Goal: Task Accomplishment & Management: Manage account settings

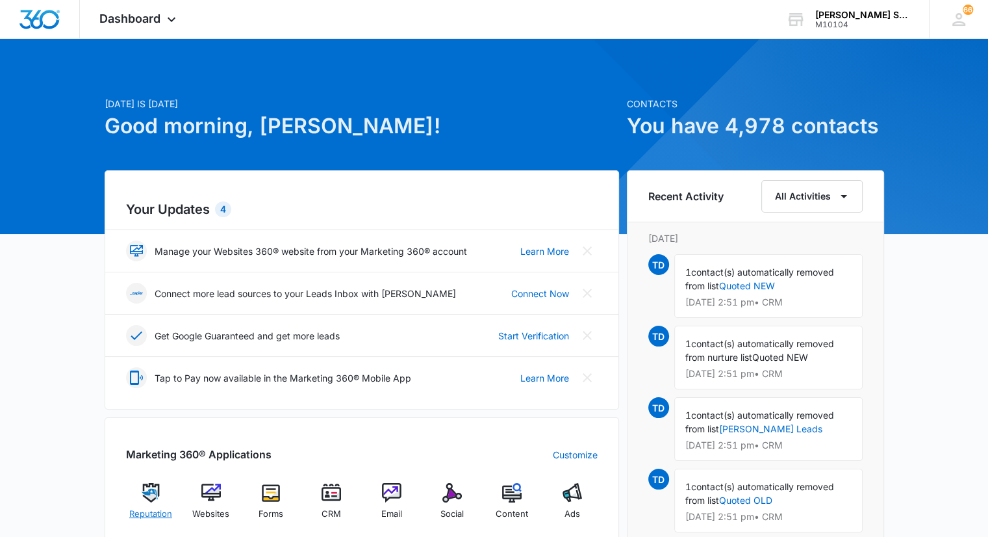
click at [147, 504] on div "Reputation" at bounding box center [151, 506] width 50 height 47
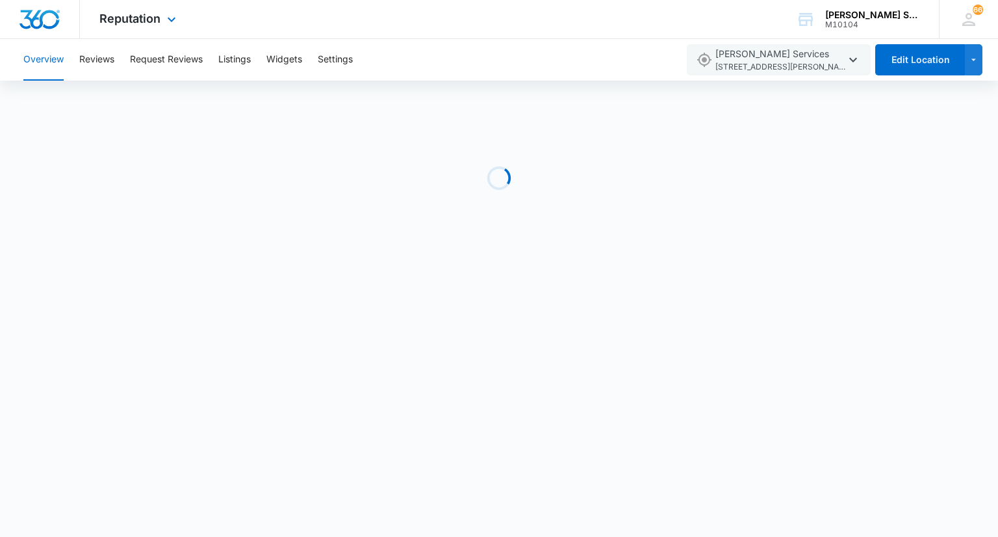
click at [179, 19] on div "Reputation Apps Reputation Websites Forms CRM Email Social Content Ads Intellig…" at bounding box center [139, 19] width 119 height 38
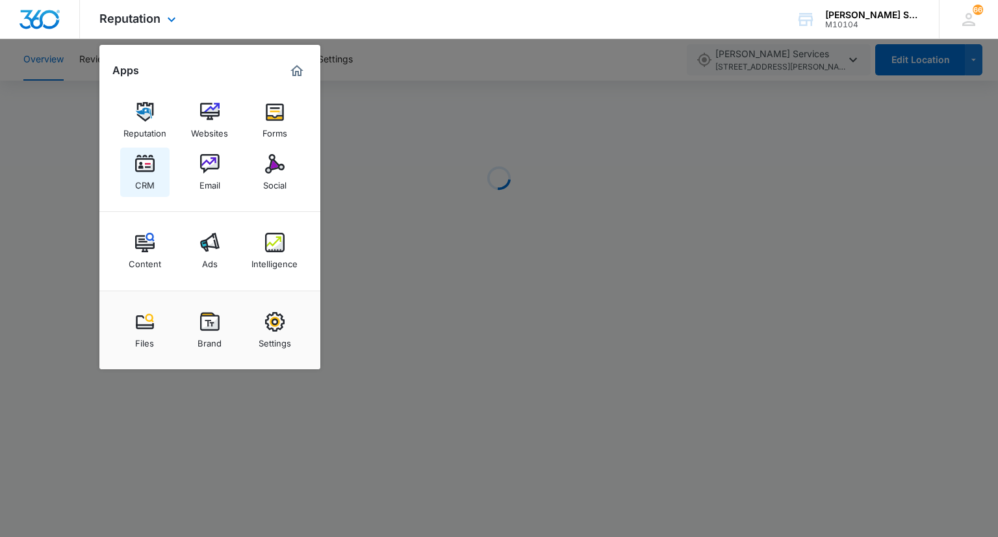
click at [154, 173] on link "CRM" at bounding box center [144, 171] width 49 height 49
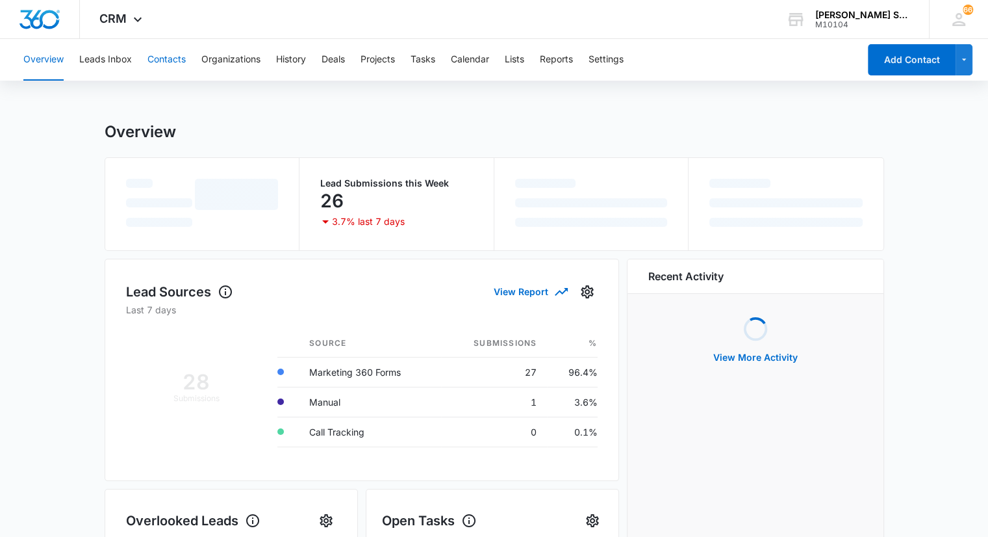
click at [171, 57] on button "Contacts" at bounding box center [166, 60] width 38 height 42
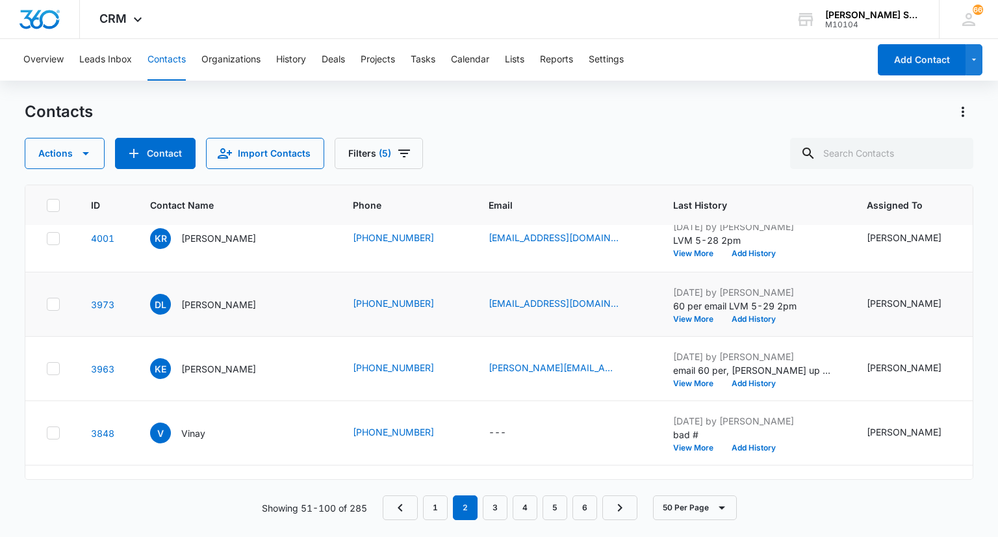
scroll to position [1819, 0]
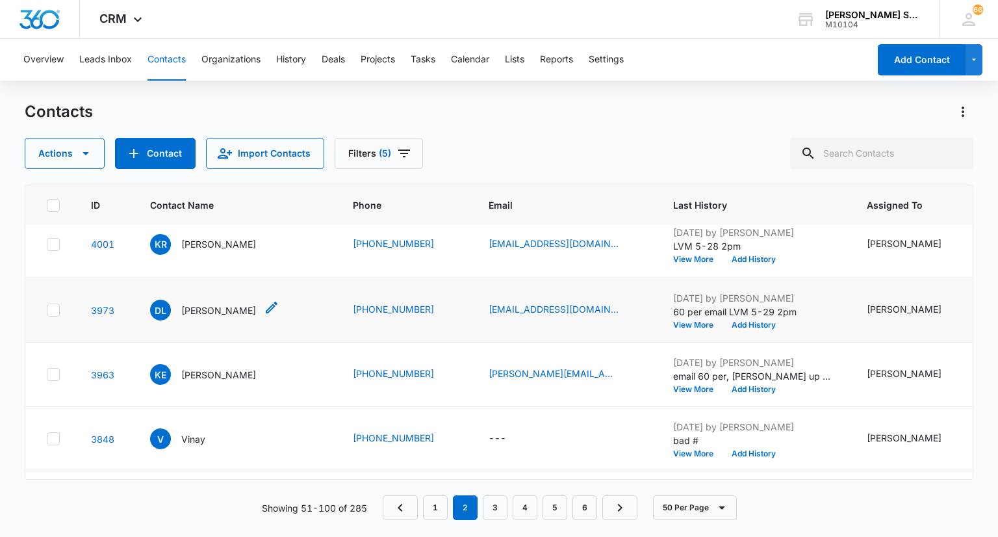
click at [204, 317] on p "[PERSON_NAME]" at bounding box center [218, 310] width 75 height 14
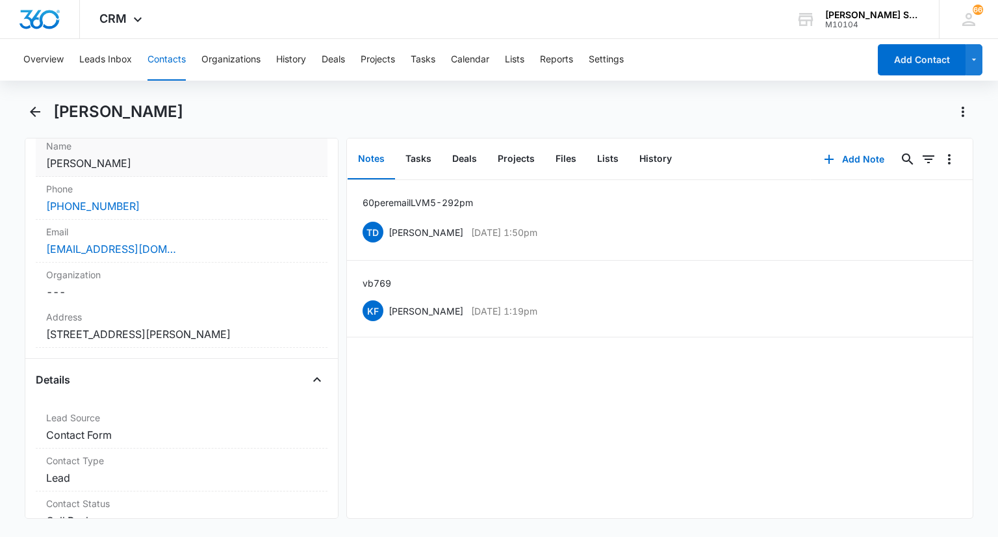
scroll to position [130, 0]
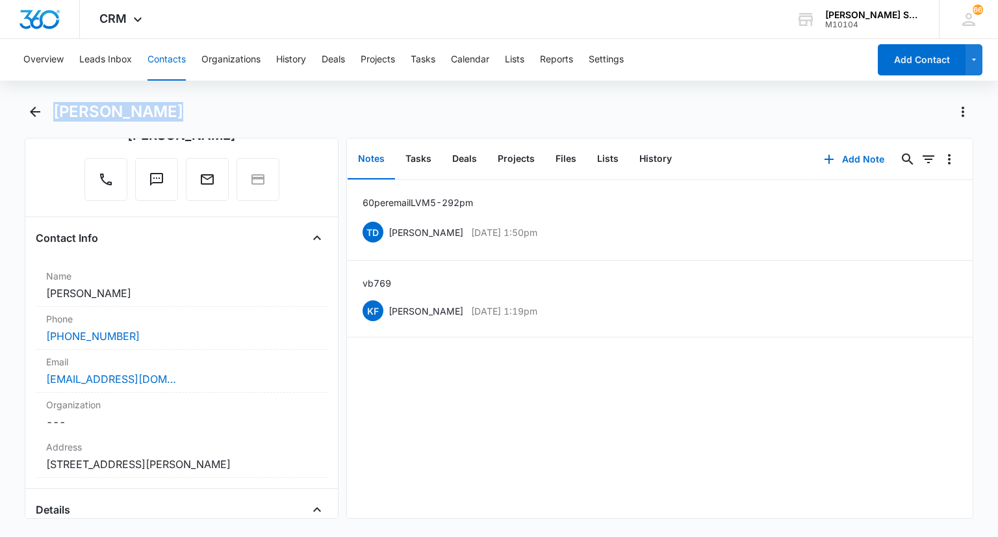
drag, startPoint x: 141, startPoint y: 110, endPoint x: 57, endPoint y: 108, distance: 83.9
click at [57, 110] on h1 "[PERSON_NAME]" at bounding box center [118, 111] width 130 height 19
copy h1 "[PERSON_NAME]"
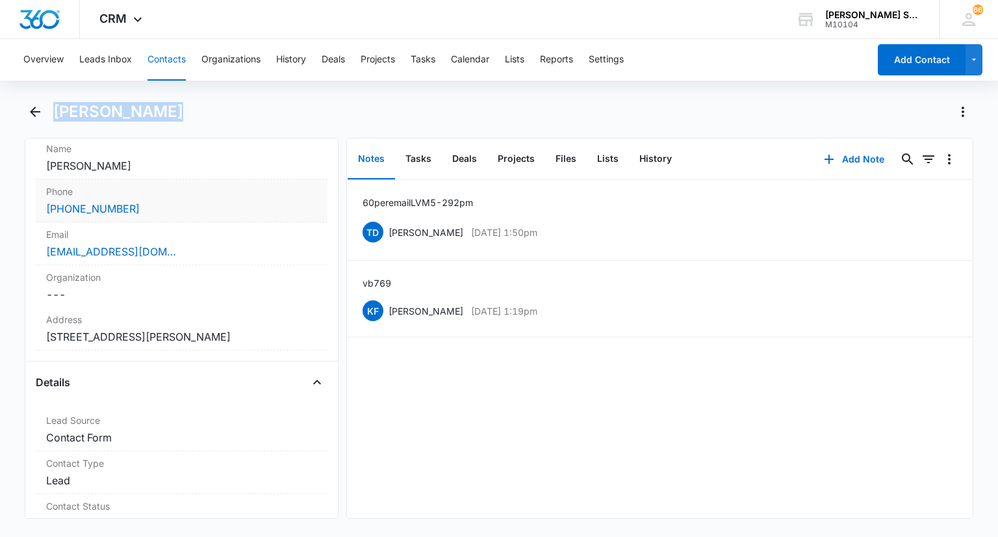
scroll to position [260, 0]
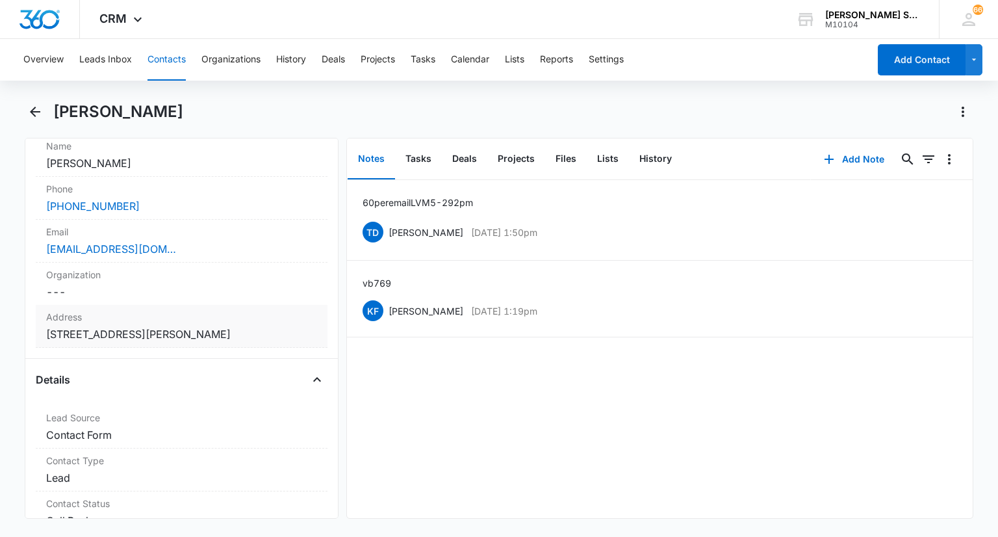
click at [152, 314] on label "Address" at bounding box center [181, 317] width 270 height 14
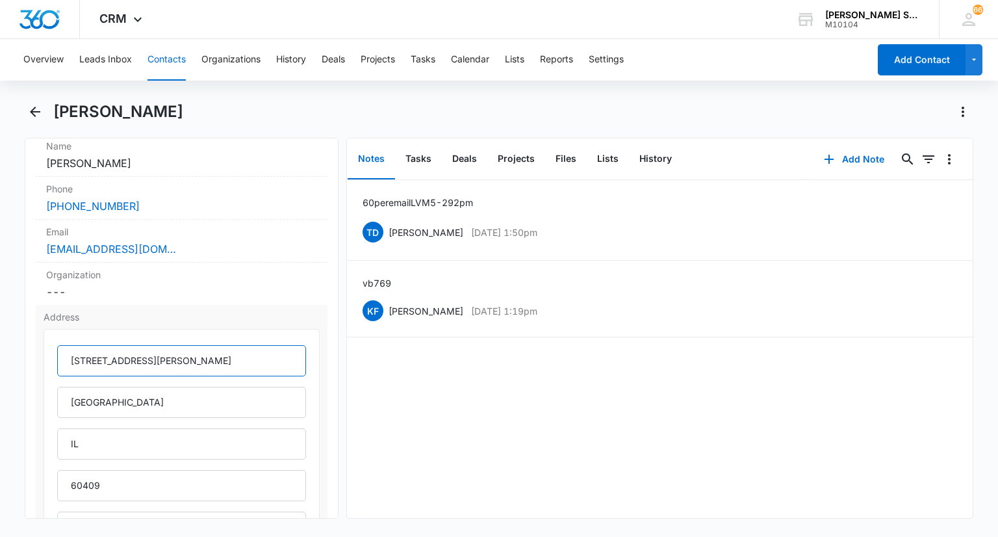
drag, startPoint x: 205, startPoint y: 346, endPoint x: 63, endPoint y: 351, distance: 142.4
click at [63, 351] on input "[STREET_ADDRESS][PERSON_NAME]" at bounding box center [181, 360] width 248 height 31
click at [129, 192] on label "Phone" at bounding box center [181, 189] width 270 height 14
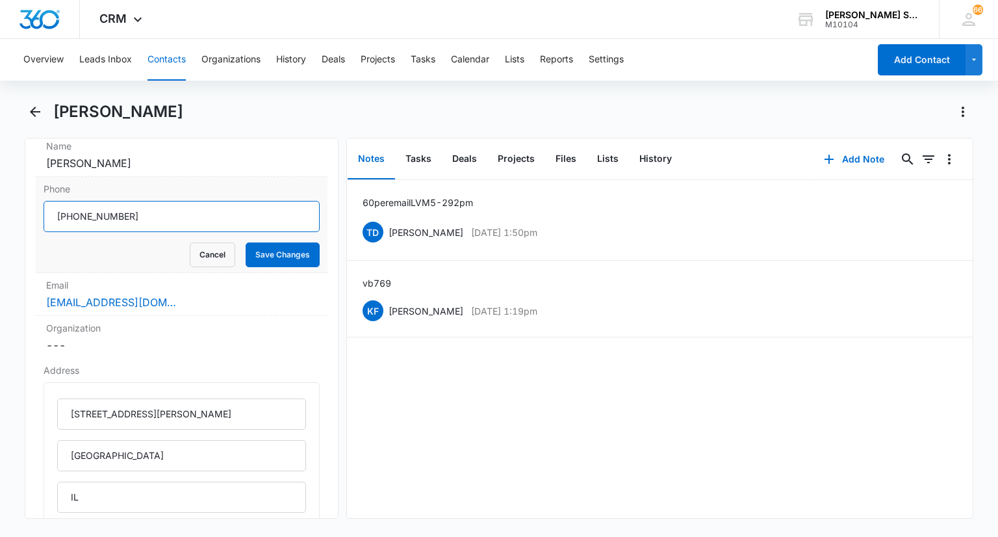
drag, startPoint x: 151, startPoint y: 217, endPoint x: 69, endPoint y: 211, distance: 82.1
click at [58, 211] on input "Phone" at bounding box center [181, 216] width 275 height 31
click at [222, 248] on button "Cancel" at bounding box center [212, 254] width 45 height 25
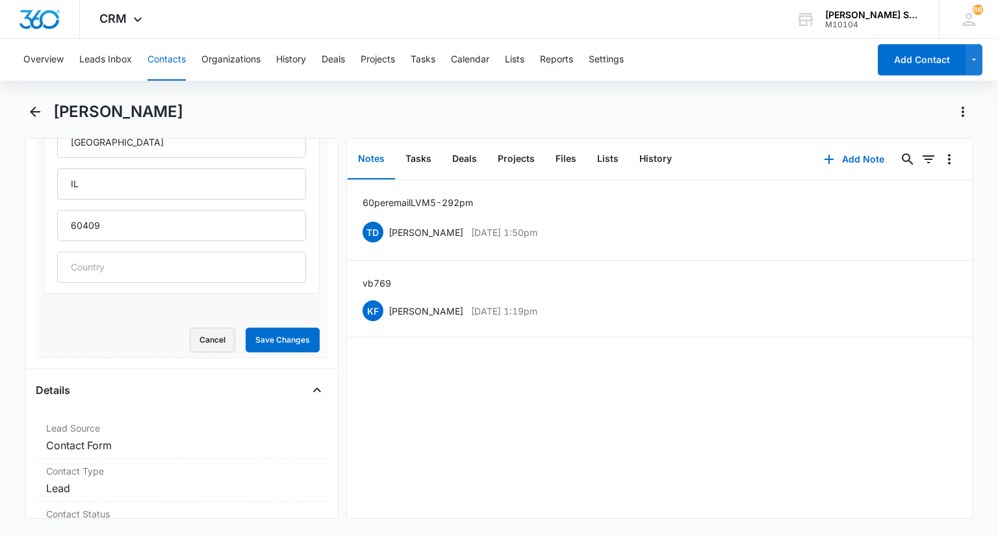
click at [196, 340] on button "Cancel" at bounding box center [212, 339] width 45 height 25
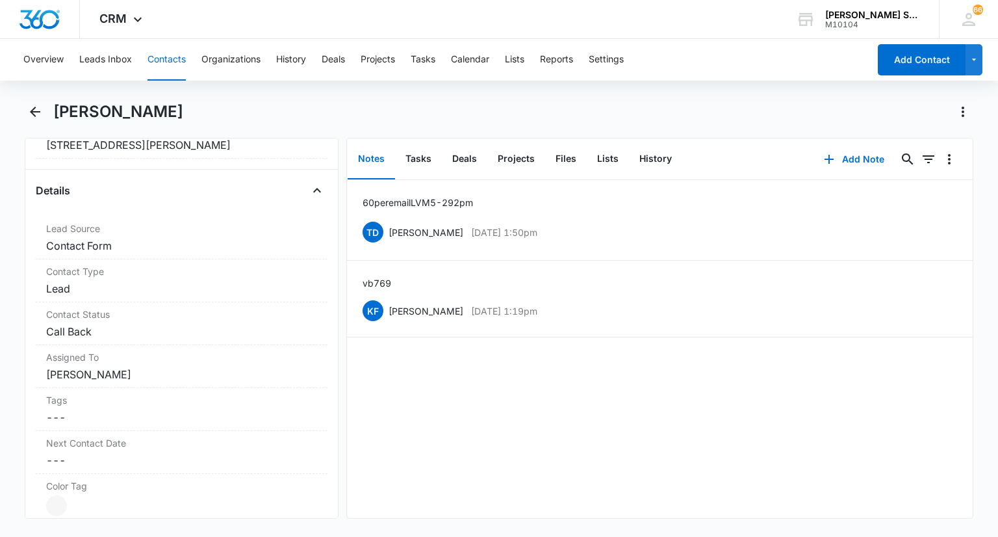
scroll to position [300, 0]
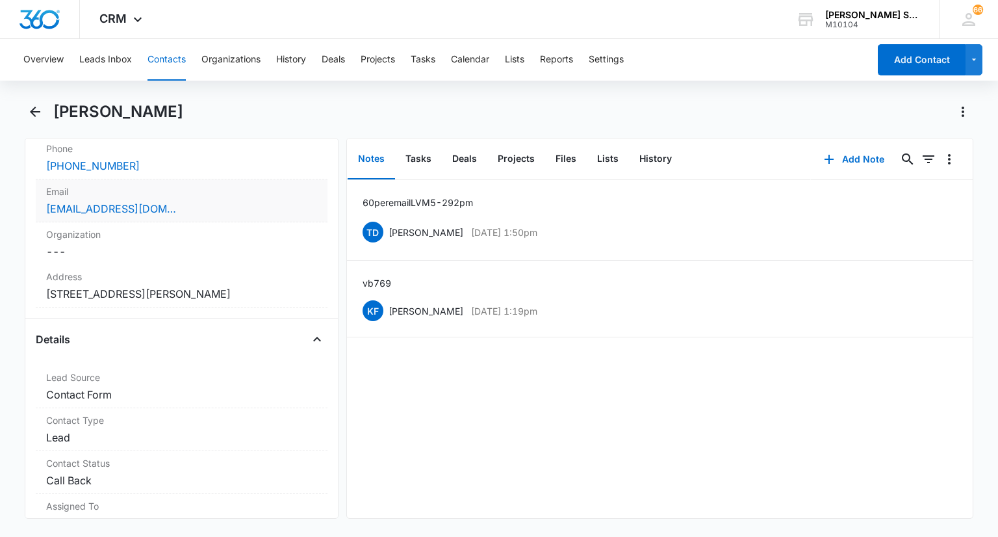
click at [176, 202] on div "[EMAIL_ADDRESS][DOMAIN_NAME]" at bounding box center [181, 209] width 270 height 16
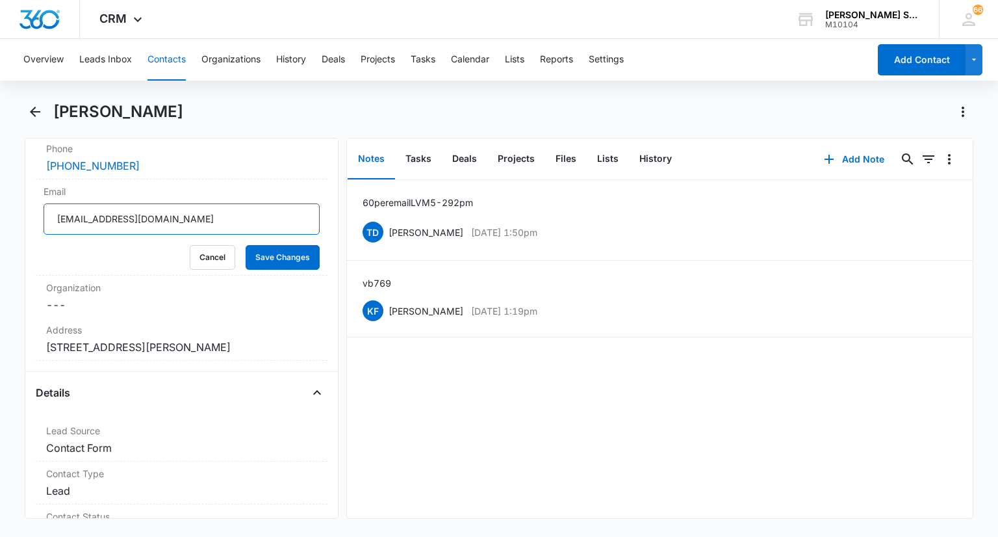
drag, startPoint x: 117, startPoint y: 216, endPoint x: 34, endPoint y: 207, distance: 83.7
click at [34, 207] on div "Remove DL [PERSON_NAME] Contact Info Name Cancel Save Changes [PERSON_NAME] Pho…" at bounding box center [181, 328] width 313 height 381
click at [190, 257] on button "Cancel" at bounding box center [212, 257] width 45 height 25
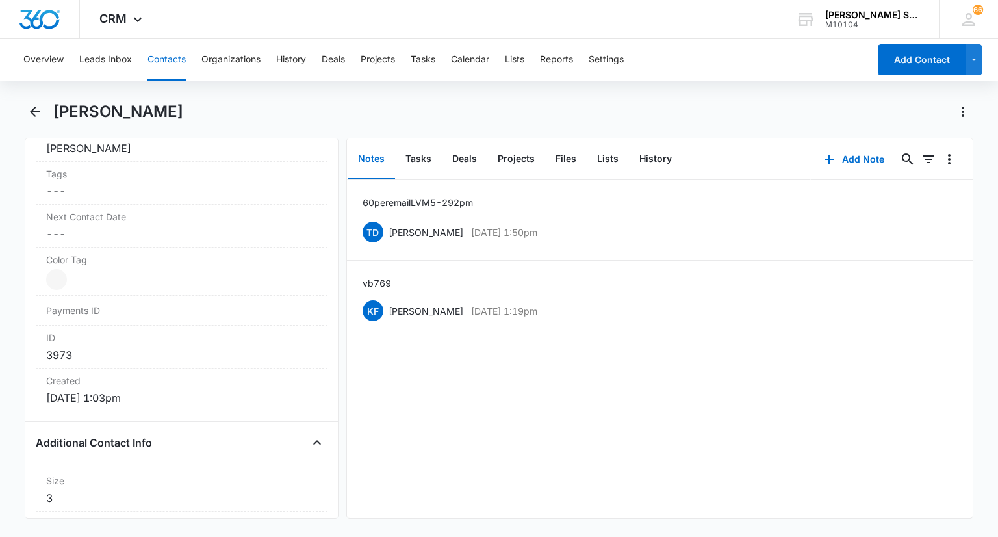
scroll to position [430, 0]
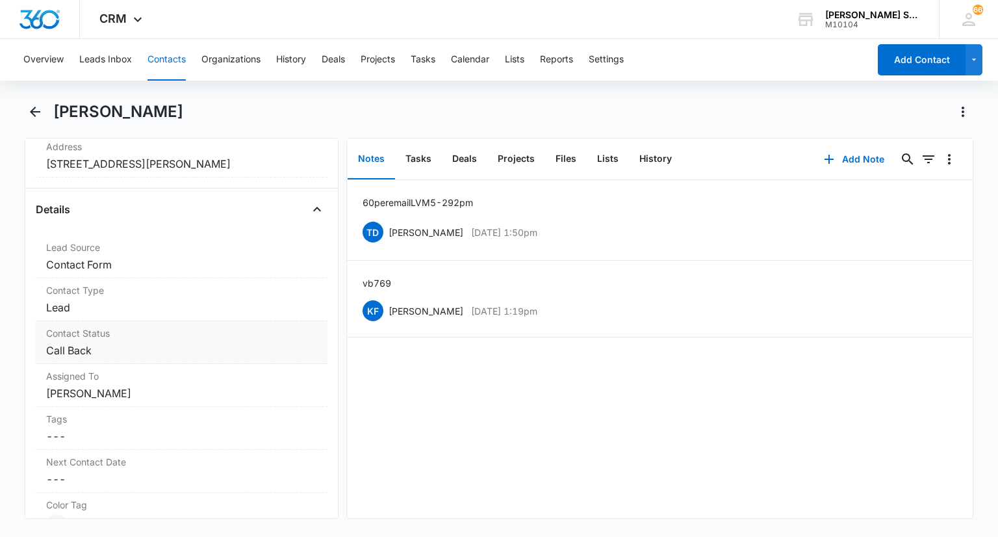
click at [127, 340] on div "Contact Status Cancel Save Changes Call Back" at bounding box center [181, 342] width 291 height 43
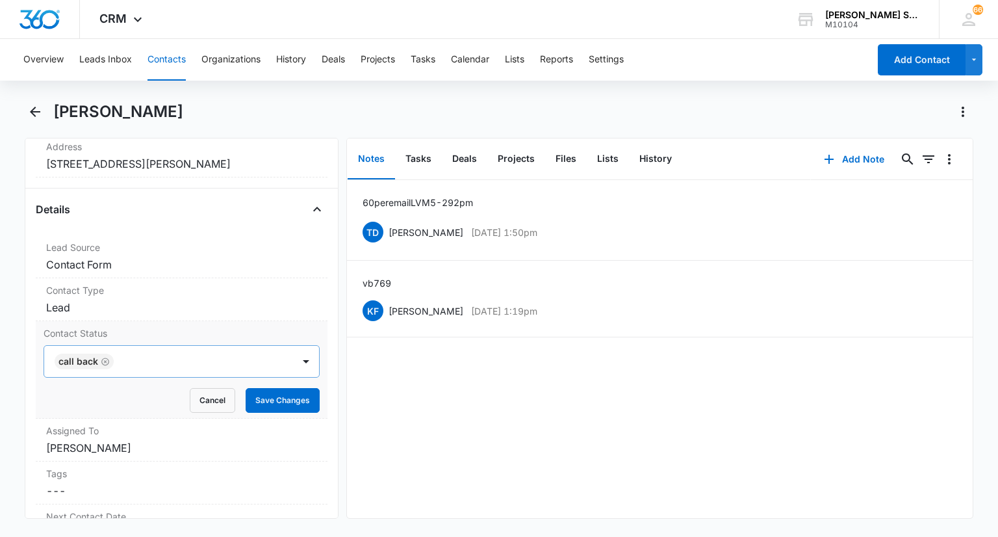
click at [102, 359] on icon "Remove Call Back" at bounding box center [105, 362] width 9 height 10
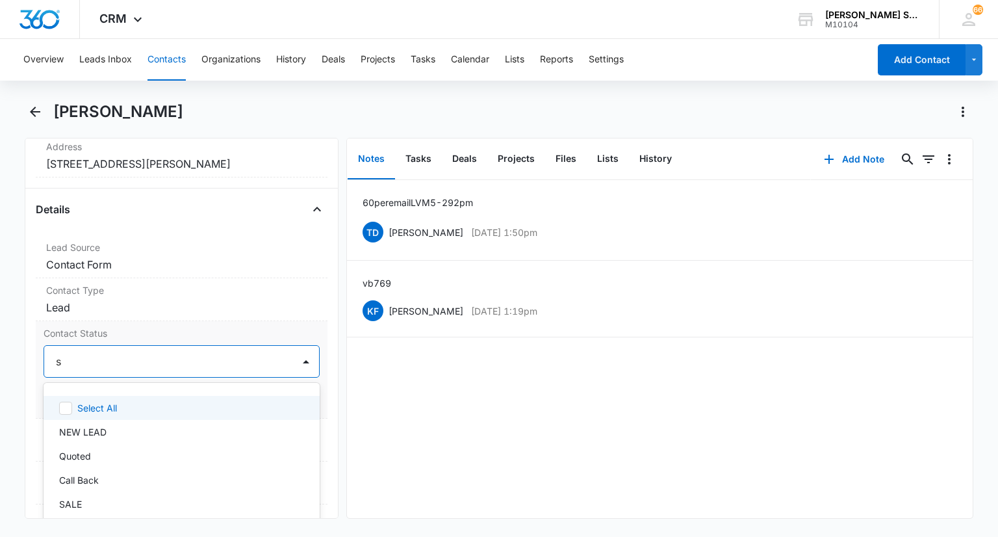
type input "sa"
click at [91, 409] on div "SALE" at bounding box center [180, 408] width 242 height 14
click at [299, 361] on div at bounding box center [306, 361] width 21 height 21
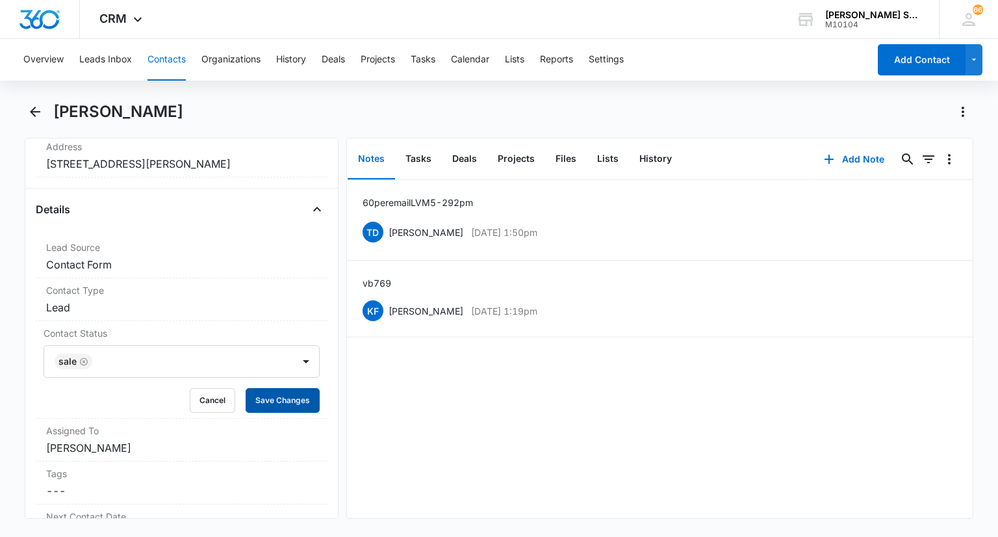
click at [273, 396] on button "Save Changes" at bounding box center [283, 400] width 74 height 25
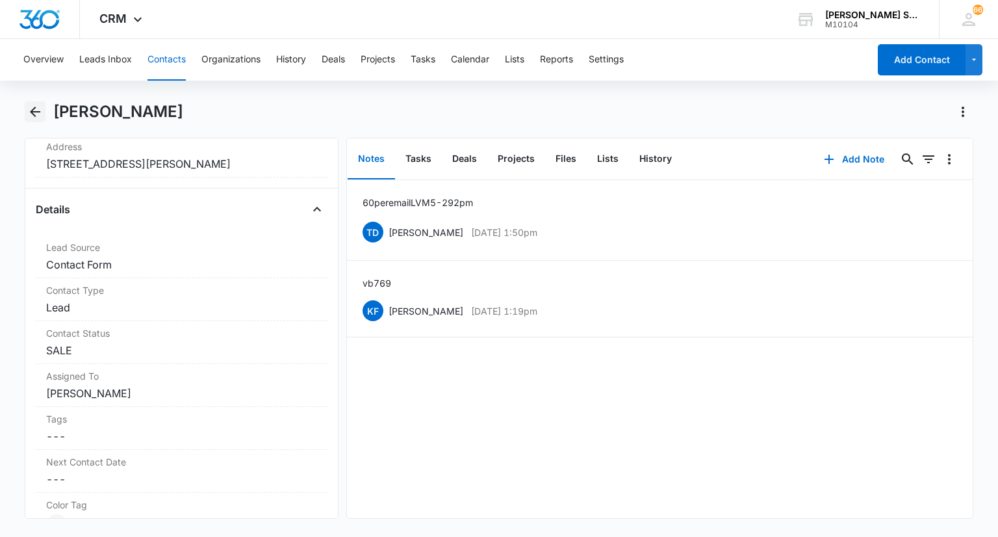
click at [33, 112] on icon "Back" at bounding box center [35, 112] width 16 height 16
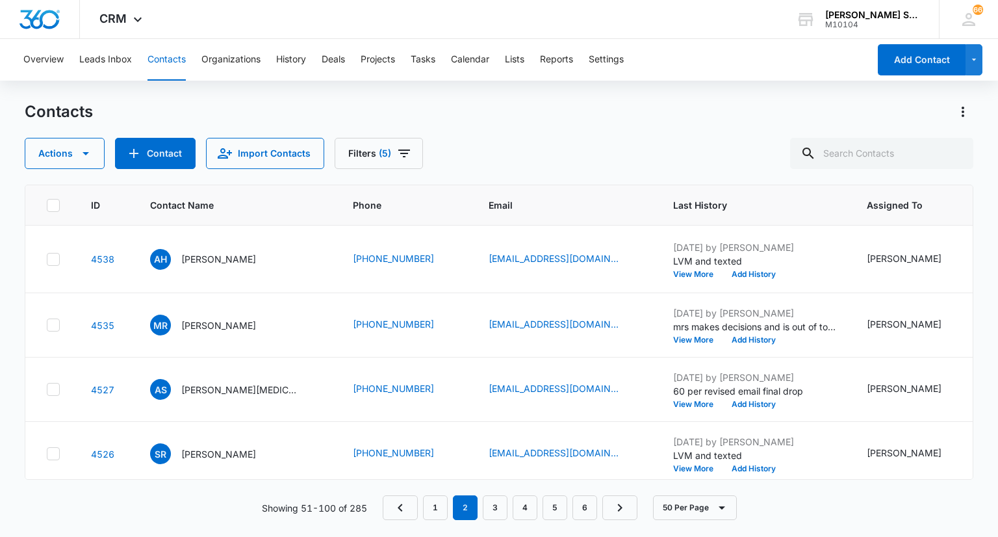
scroll to position [1819, 0]
